Goal: Unclear

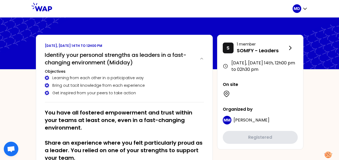
scroll to position [108, 0]
